Goal: Task Accomplishment & Management: Manage account settings

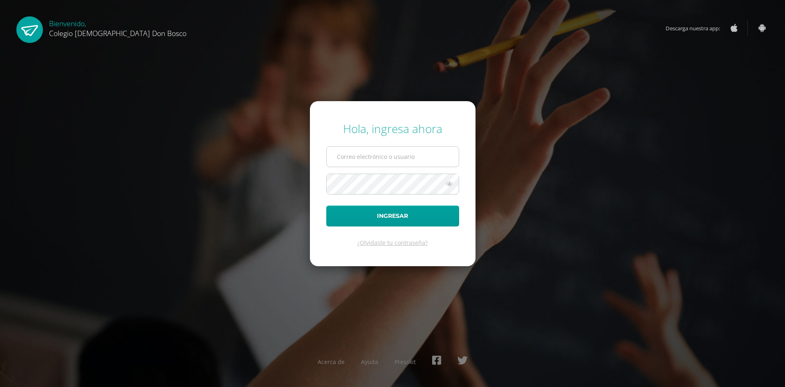
click at [408, 157] on input "text" at bounding box center [393, 156] width 132 height 20
type input "e.samayoa.1adb@gmail.com"
click at [326, 205] on button "Ingresar" at bounding box center [392, 215] width 133 height 21
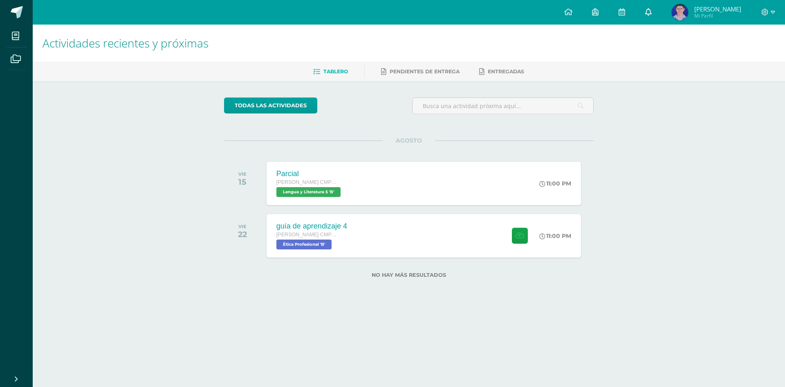
click at [652, 11] on icon at bounding box center [649, 11] width 7 height 7
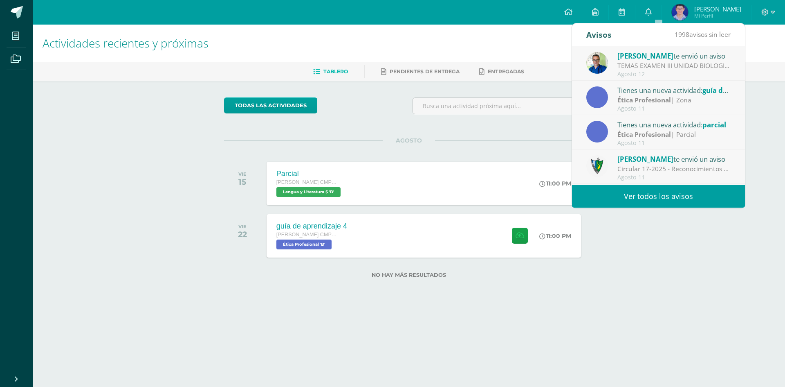
click at [639, 187] on link "Ver todos los avisos" at bounding box center [658, 196] width 173 height 23
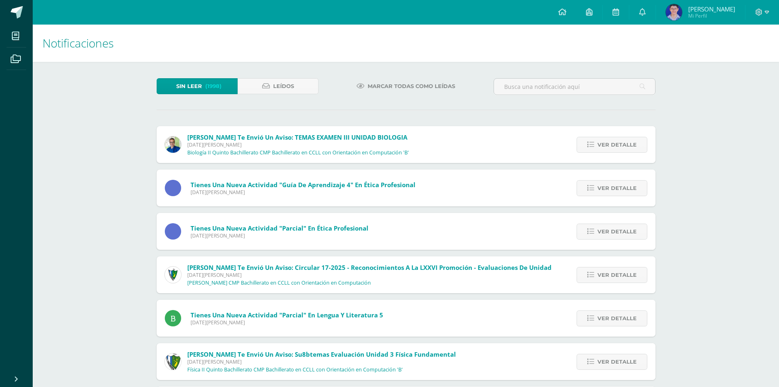
click at [305, 95] on div "Sin leer (1998) Leídos" at bounding box center [237, 90] width 169 height 24
click at [168, 145] on img at bounding box center [173, 144] width 16 height 16
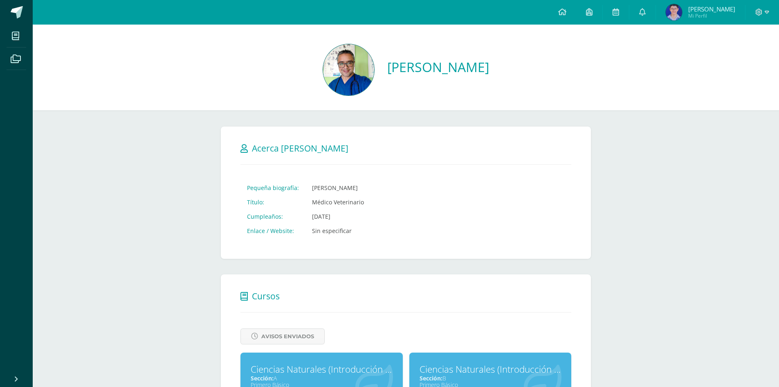
click at [443, 170] on div "Cancelar Guardar Acerca de Ismael Pequeña biografía: Ismael García Batres Títul…" at bounding box center [406, 192] width 370 height 132
click at [14, 9] on span at bounding box center [17, 12] width 12 height 12
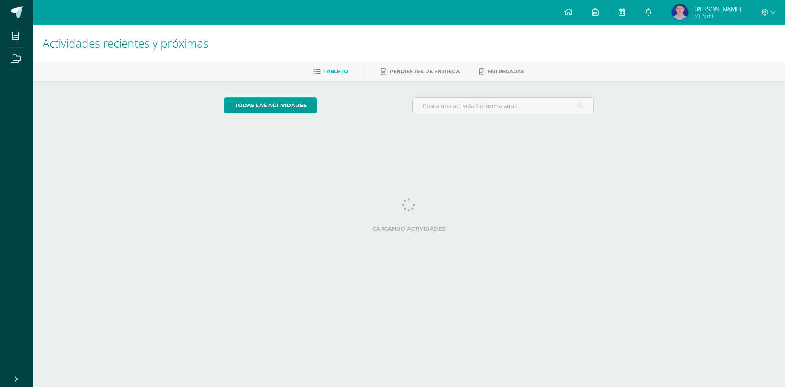
click at [654, 16] on link at bounding box center [649, 12] width 26 height 25
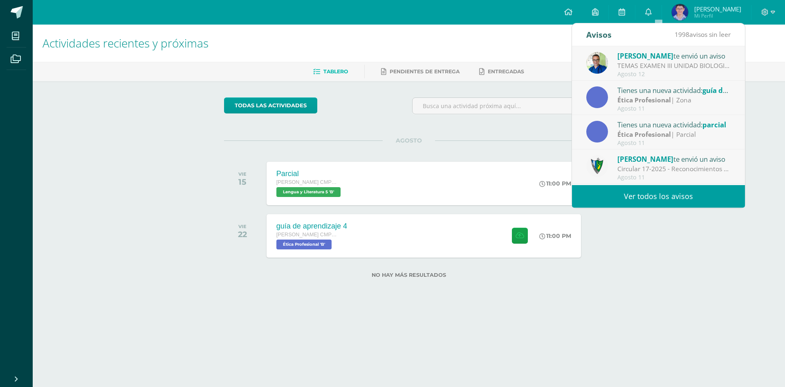
click at [622, 196] on link "Ver todos los avisos" at bounding box center [658, 196] width 173 height 23
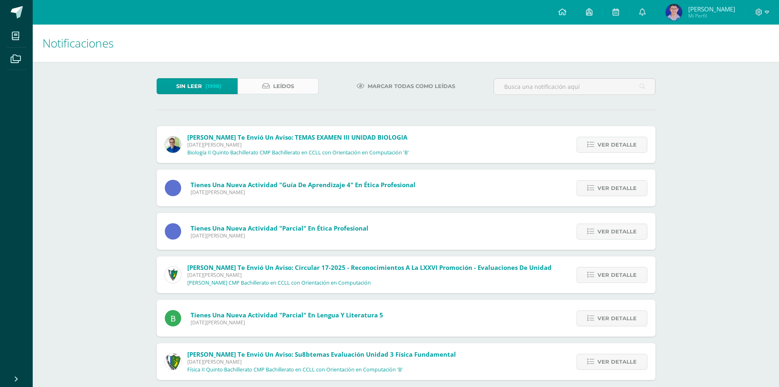
click at [298, 79] on link "Leídos" at bounding box center [278, 86] width 81 height 16
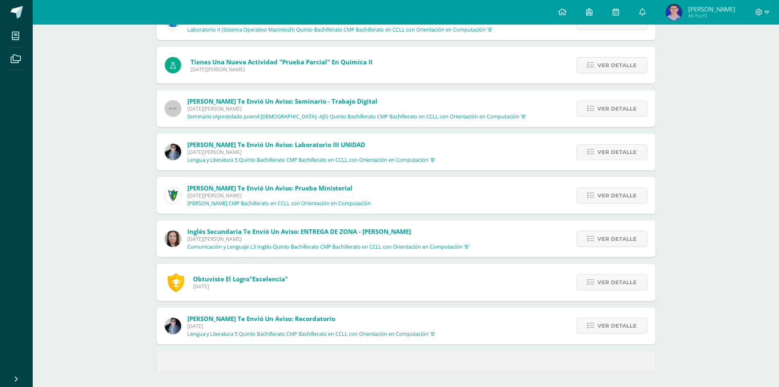
scroll to position [211, 0]
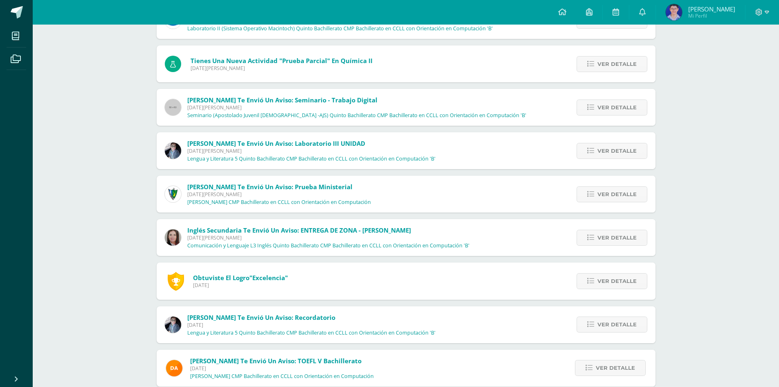
click at [765, 4] on div at bounding box center [763, 12] width 34 height 25
click at [765, 8] on div at bounding box center [763, 12] width 34 height 25
click at [765, 10] on icon at bounding box center [767, 12] width 5 height 7
click at [745, 53] on span "Cerrar sesión" at bounding box center [741, 56] width 37 height 8
